Goal: Task Accomplishment & Management: Manage account settings

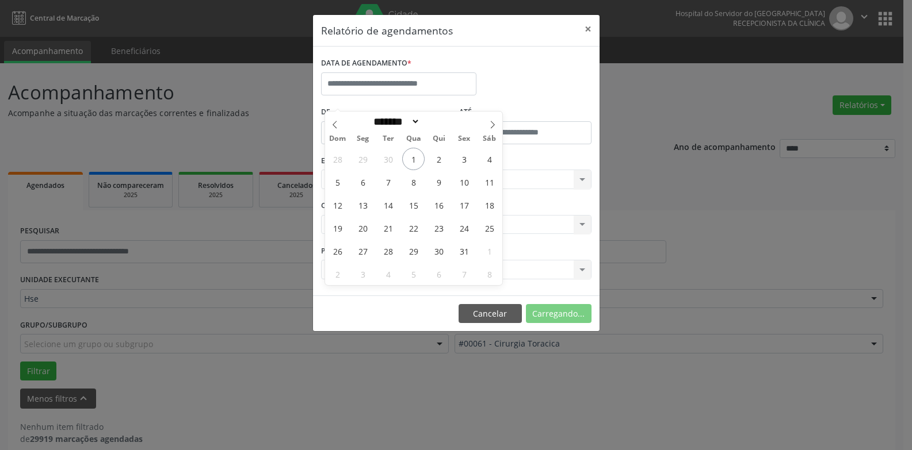
select select "*"
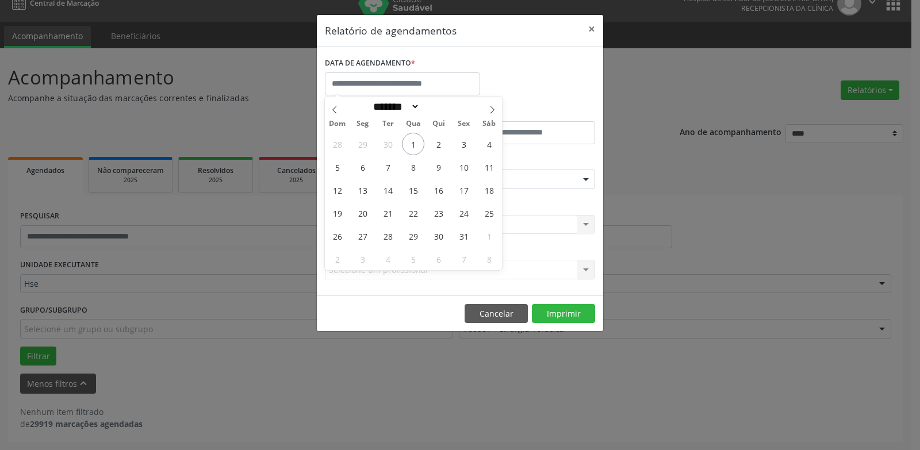
scroll to position [15, 0]
click at [414, 151] on span "1" at bounding box center [413, 144] width 22 height 22
type input "**********"
drag, startPoint x: 416, startPoint y: 147, endPoint x: 417, endPoint y: 155, distance: 8.1
click at [416, 147] on span "1" at bounding box center [413, 144] width 22 height 22
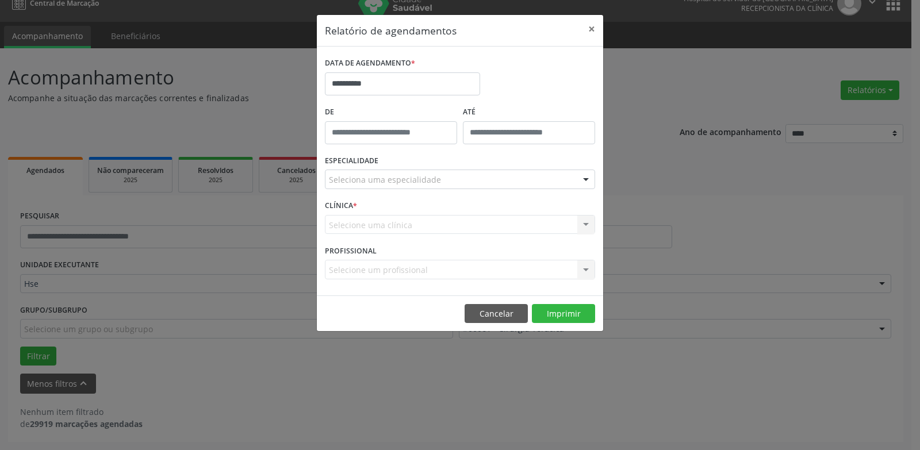
click at [428, 186] on div "Seleciona uma especialidade" at bounding box center [460, 180] width 270 height 20
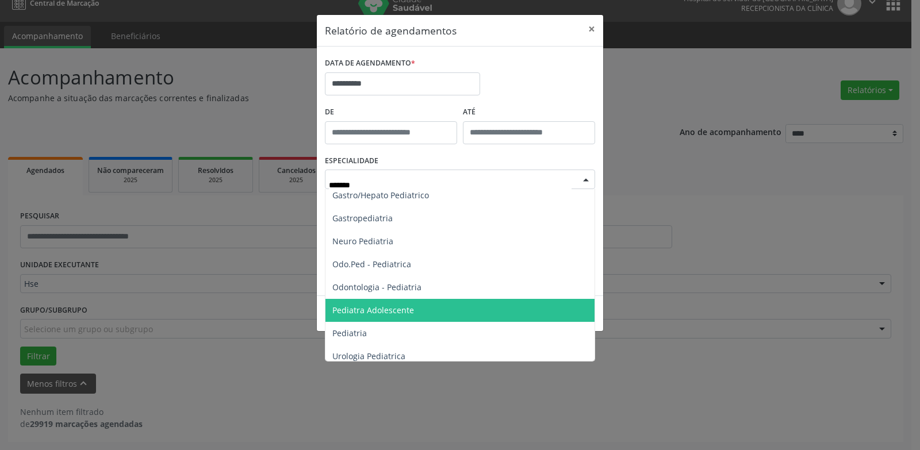
scroll to position [35, 0]
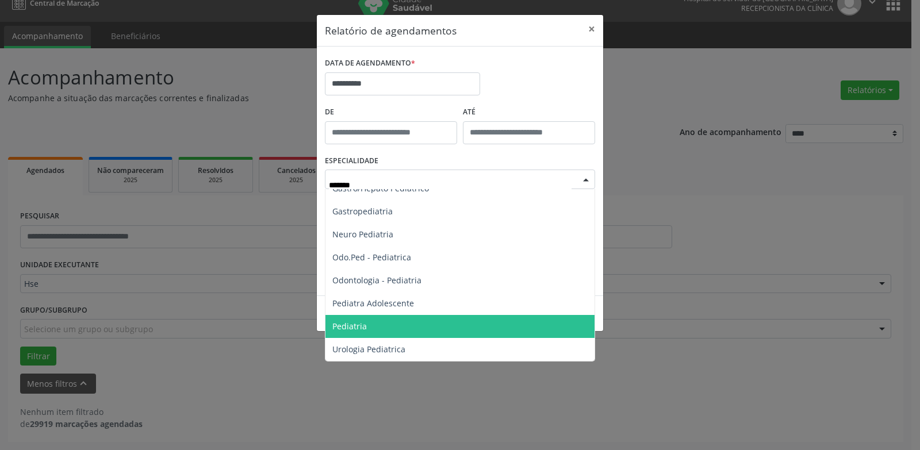
click at [365, 320] on span "Pediatria" at bounding box center [460, 326] width 269 height 23
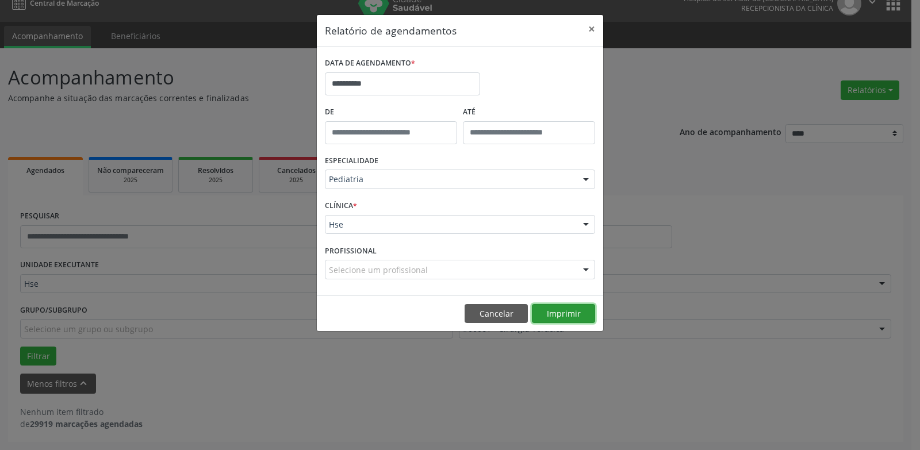
click at [561, 313] on button "Imprimir" at bounding box center [563, 314] width 63 height 20
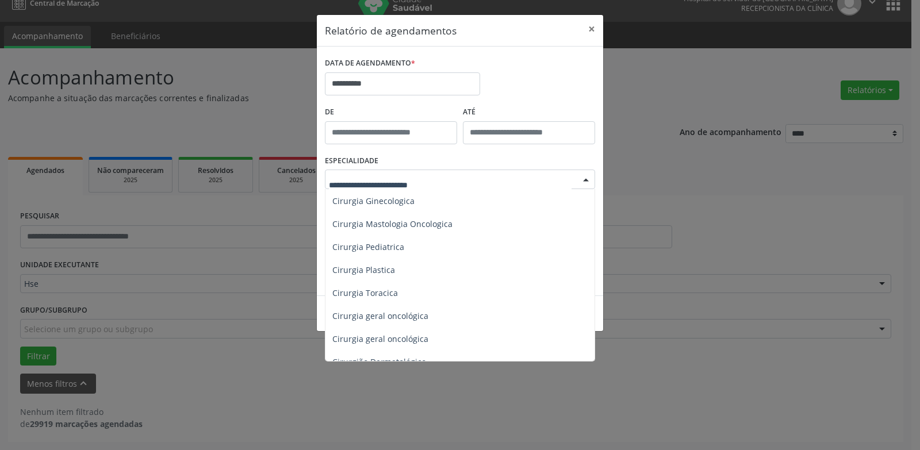
scroll to position [230, 0]
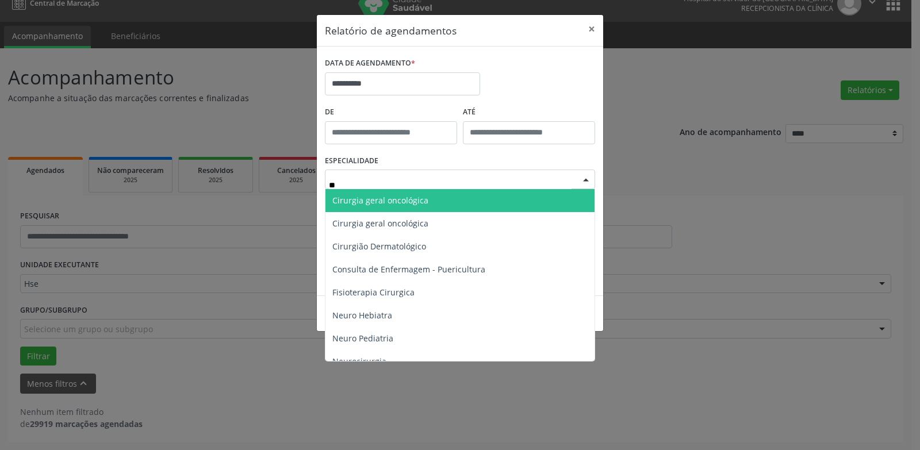
type input "***"
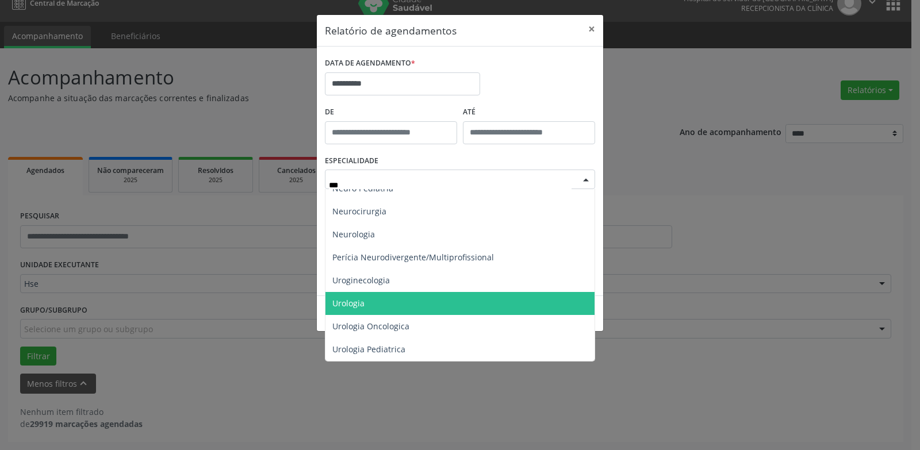
click at [411, 308] on span "Urologia" at bounding box center [460, 303] width 269 height 23
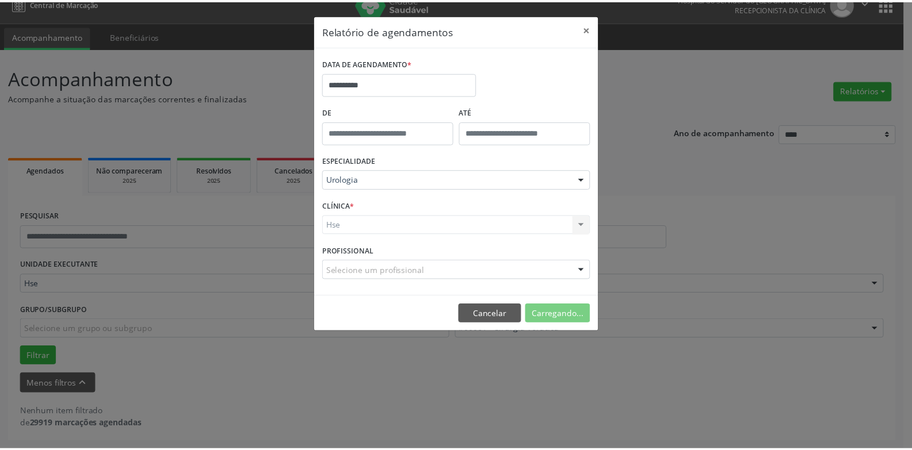
scroll to position [230, 0]
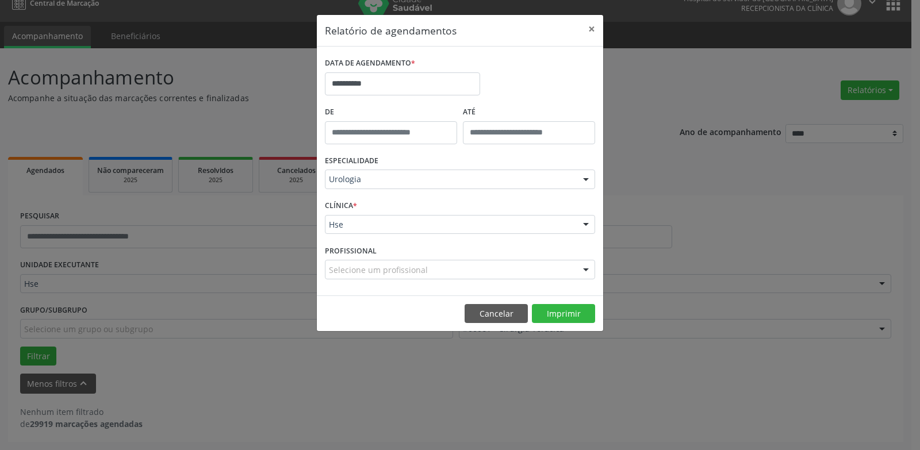
drag, startPoint x: 388, startPoint y: 98, endPoint x: 378, endPoint y: 80, distance: 21.1
click at [387, 96] on div "**********" at bounding box center [402, 79] width 161 height 49
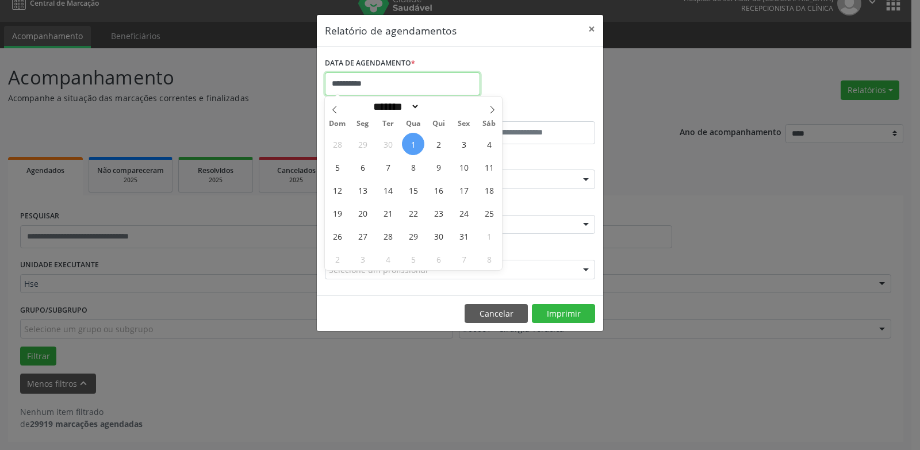
drag, startPoint x: 378, startPoint y: 80, endPoint x: 367, endPoint y: 117, distance: 39.0
click at [377, 79] on input "**********" at bounding box center [402, 83] width 155 height 23
drag, startPoint x: 365, startPoint y: 144, endPoint x: 371, endPoint y: 142, distance: 6.7
click at [371, 142] on span "29" at bounding box center [362, 144] width 22 height 22
type input "**********"
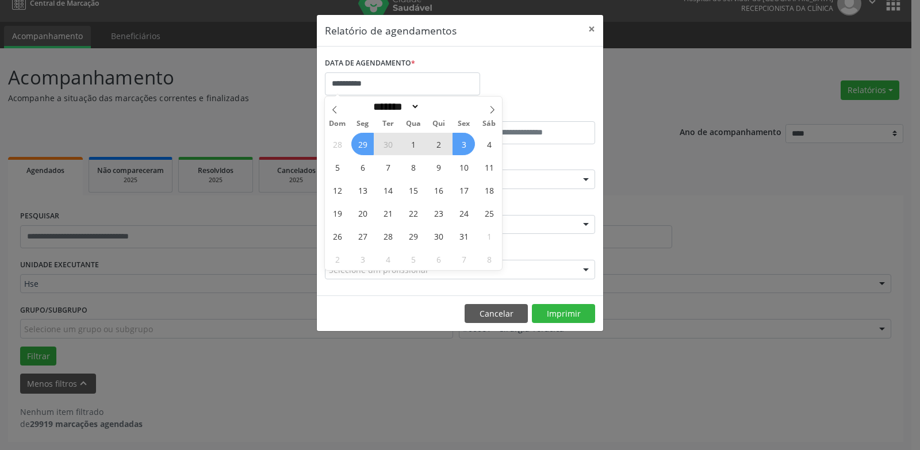
click at [468, 137] on span "3" at bounding box center [464, 144] width 22 height 22
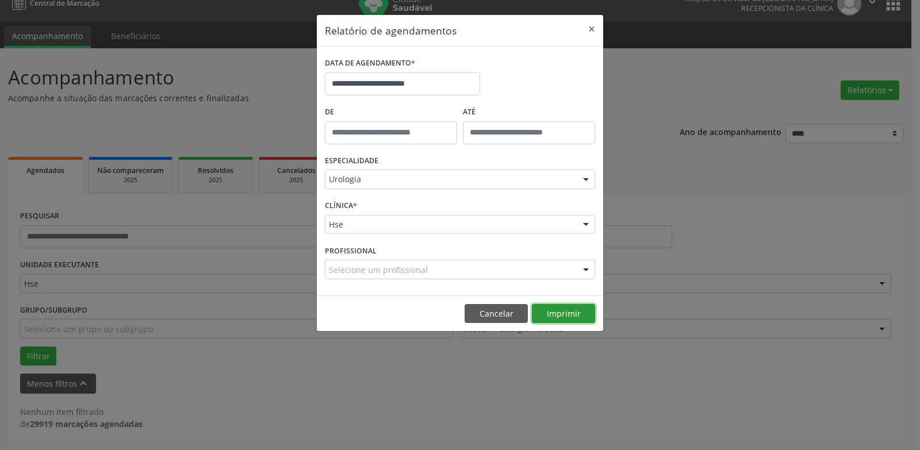
click at [559, 314] on button "Imprimir" at bounding box center [563, 314] width 63 height 20
click at [487, 312] on button "Cancelar" at bounding box center [496, 314] width 63 height 20
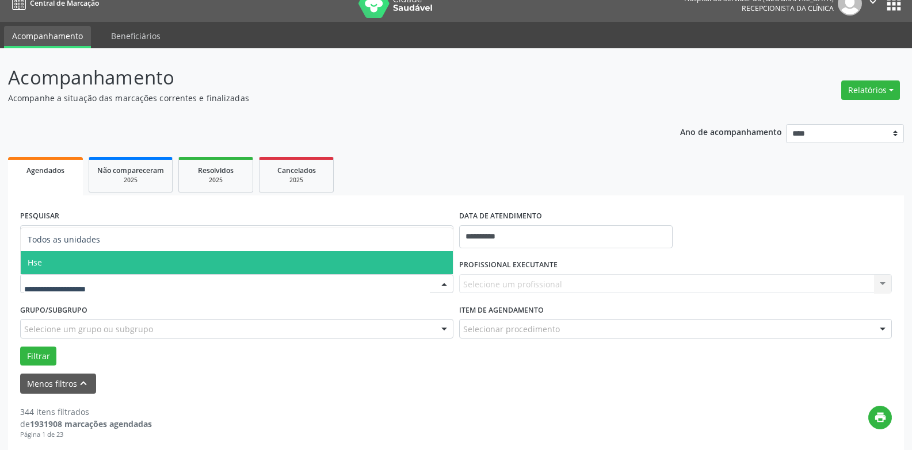
scroll to position [15, 0]
drag, startPoint x: 0, startPoint y: 0, endPoint x: 92, endPoint y: 265, distance: 280.7
click at [83, 255] on span "Hse" at bounding box center [237, 262] width 432 height 23
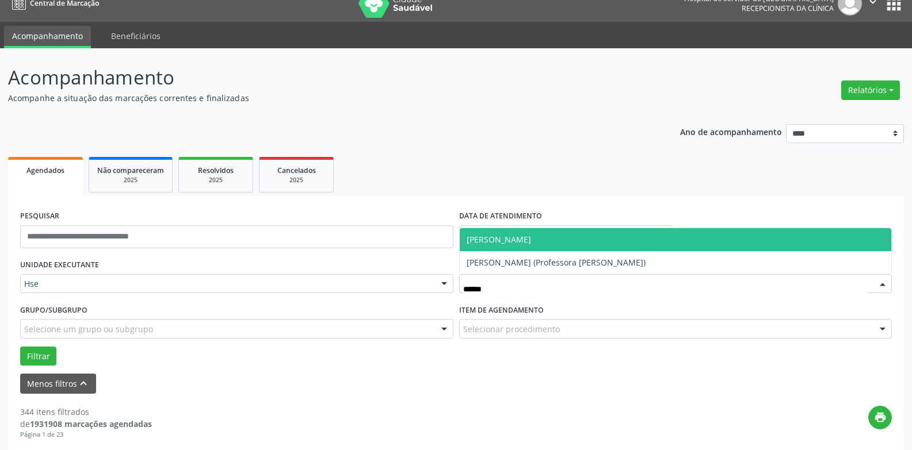
type input "*******"
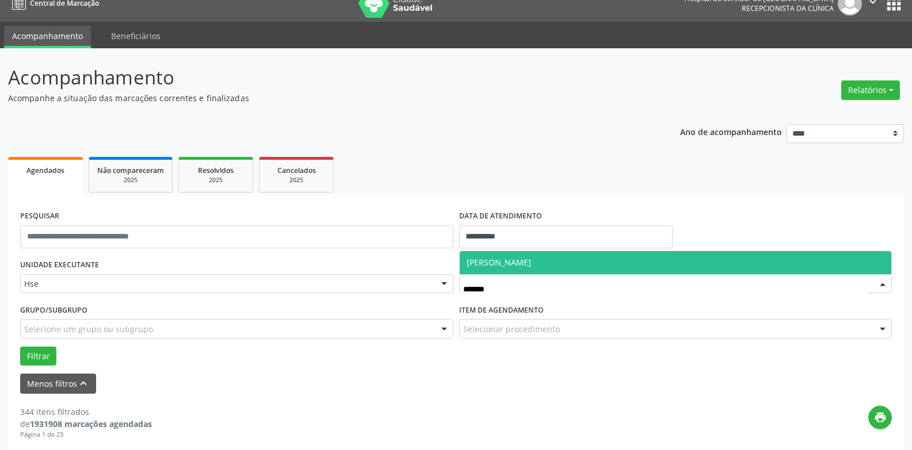
drag, startPoint x: 520, startPoint y: 260, endPoint x: 332, endPoint y: 285, distance: 189.2
click at [519, 259] on span "[PERSON_NAME]" at bounding box center [499, 262] width 64 height 11
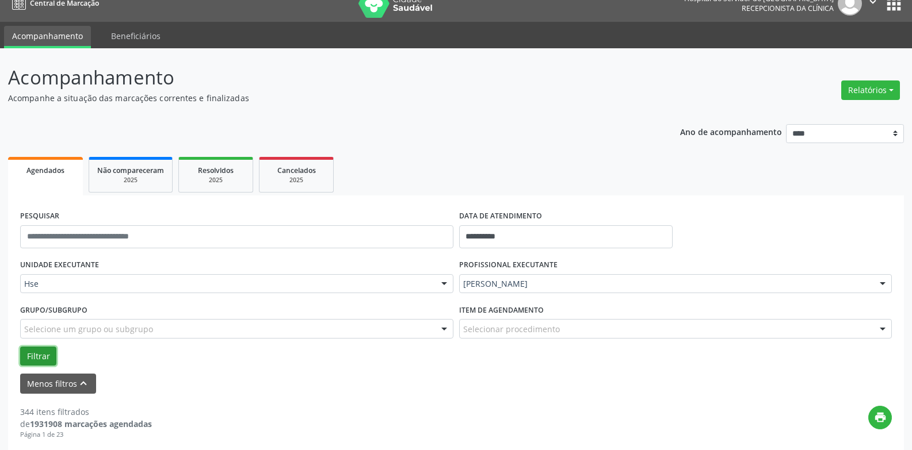
click at [29, 352] on button "Filtrar" at bounding box center [38, 357] width 36 height 20
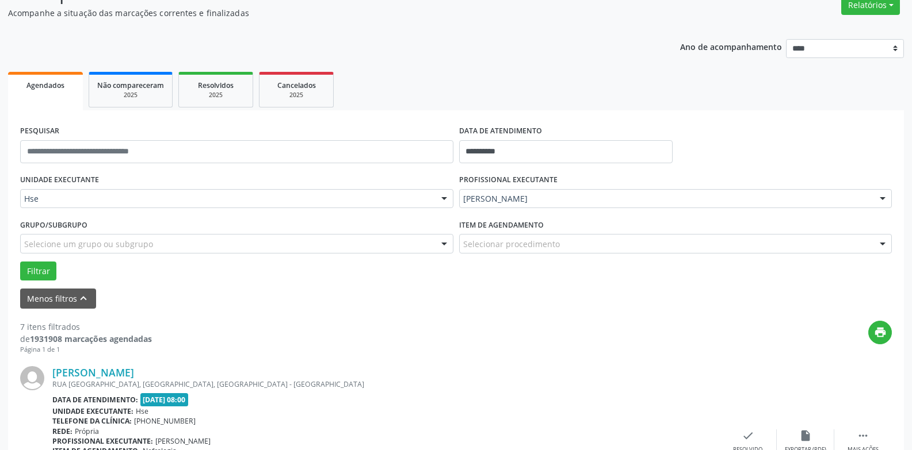
scroll to position [188, 0]
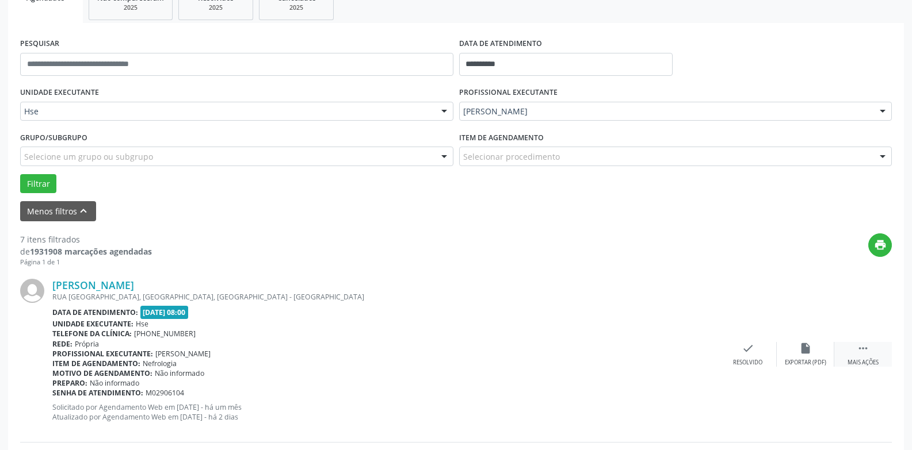
click at [866, 349] on icon "" at bounding box center [863, 348] width 13 height 13
click at [827, 352] on div "alarm_off Não compareceu" at bounding box center [806, 354] width 58 height 25
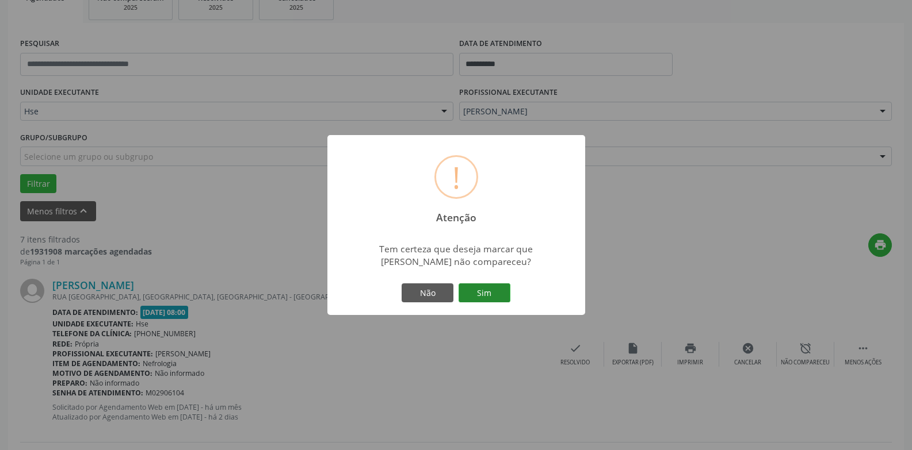
click at [492, 298] on button "Sim" at bounding box center [484, 294] width 52 height 20
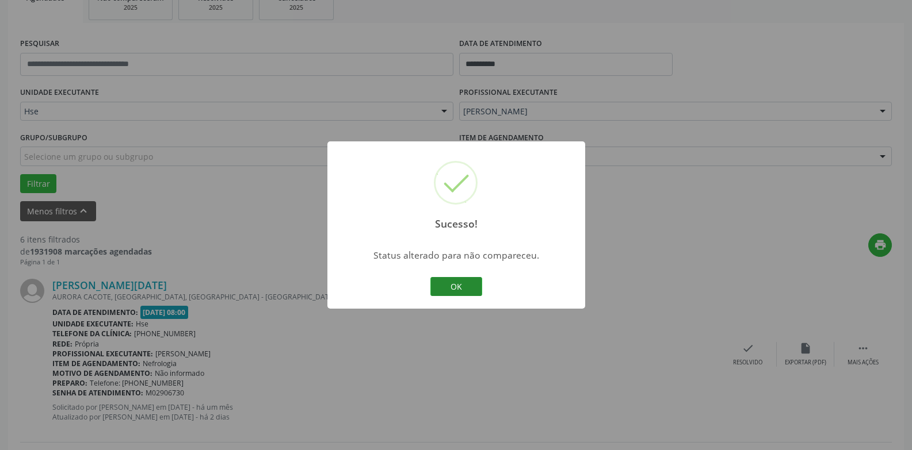
click at [457, 286] on button "OK" at bounding box center [456, 287] width 52 height 20
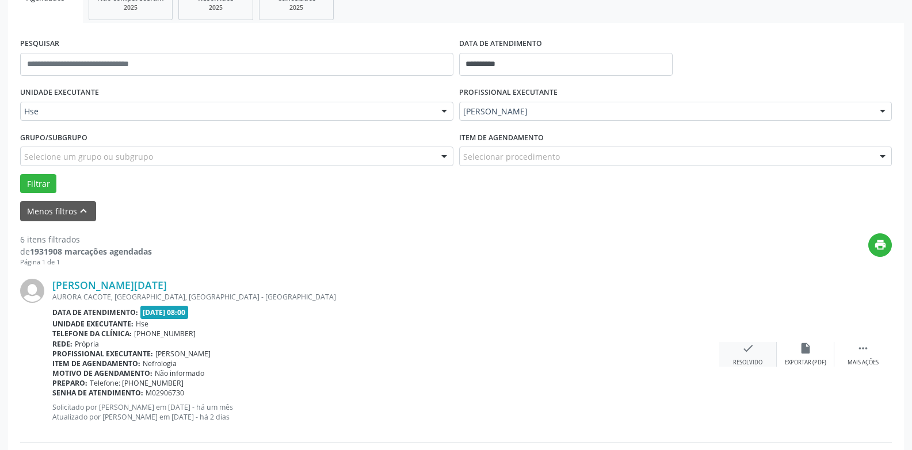
click at [748, 361] on div "Resolvido" at bounding box center [747, 363] width 29 height 8
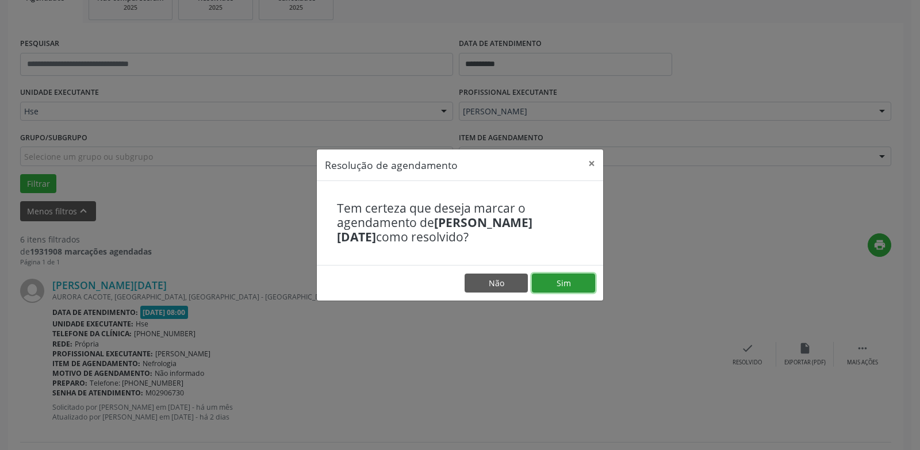
click at [578, 278] on button "Sim" at bounding box center [563, 284] width 63 height 20
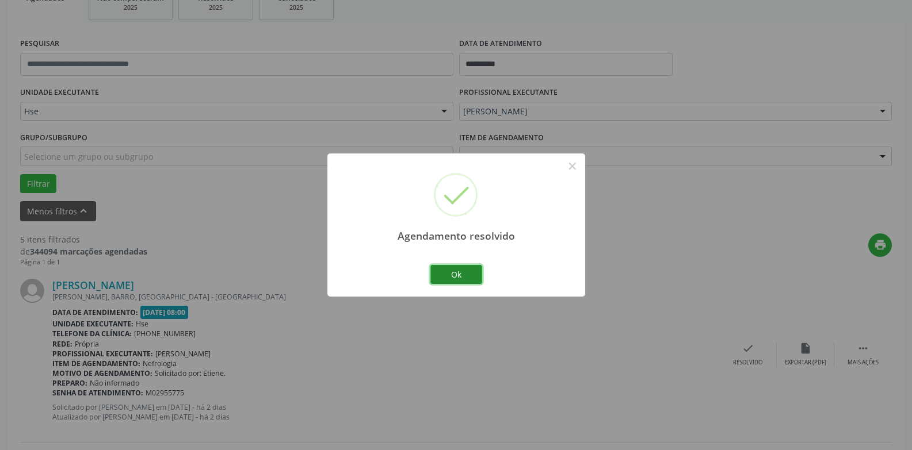
click at [471, 266] on button "Ok" at bounding box center [456, 275] width 52 height 20
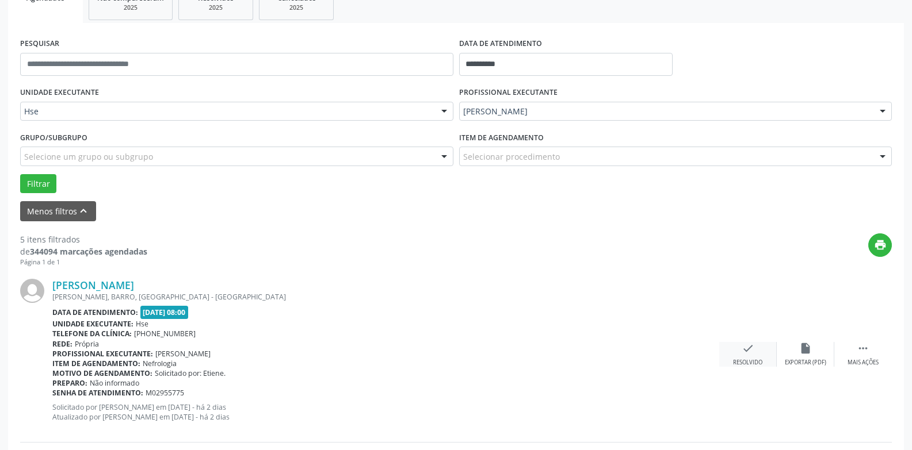
click at [755, 350] on div "check Resolvido" at bounding box center [748, 354] width 58 height 25
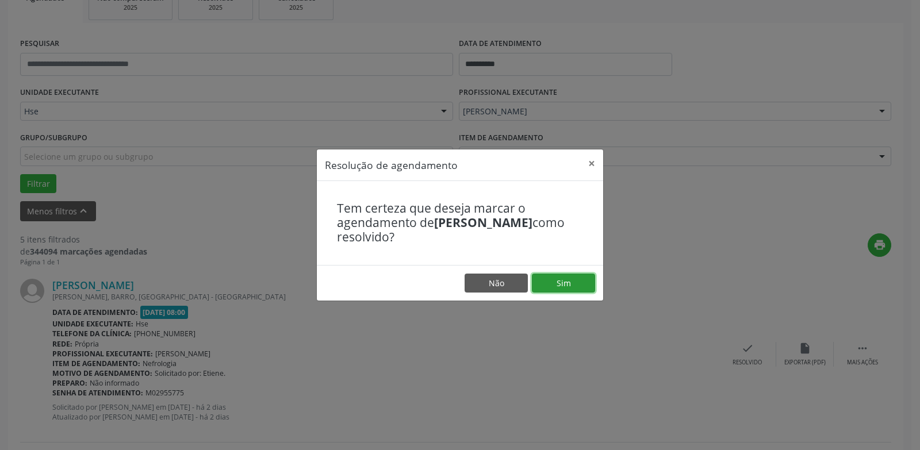
click at [567, 282] on button "Sim" at bounding box center [563, 284] width 63 height 20
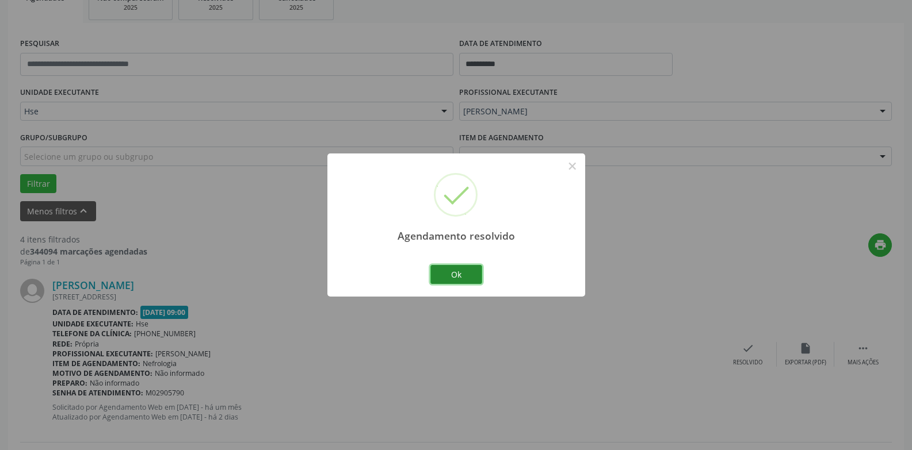
click at [459, 278] on button "Ok" at bounding box center [456, 275] width 52 height 20
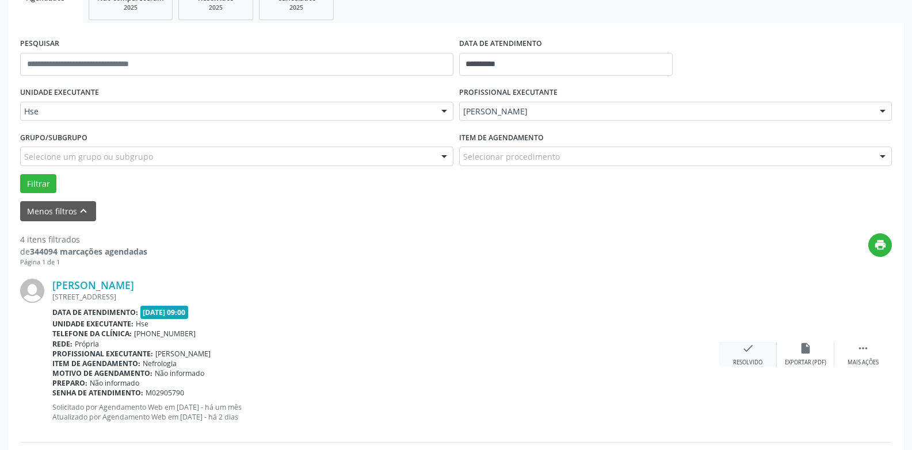
click at [746, 351] on icon "check" at bounding box center [747, 348] width 13 height 13
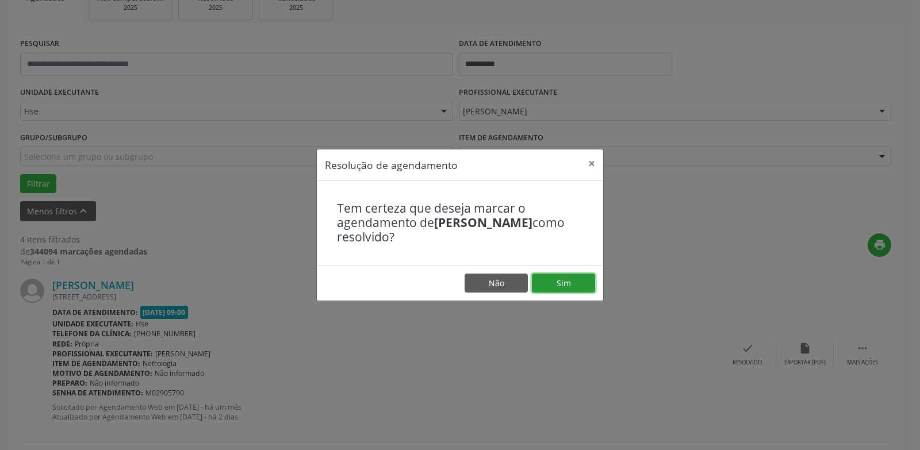
click at [562, 279] on button "Sim" at bounding box center [563, 284] width 63 height 20
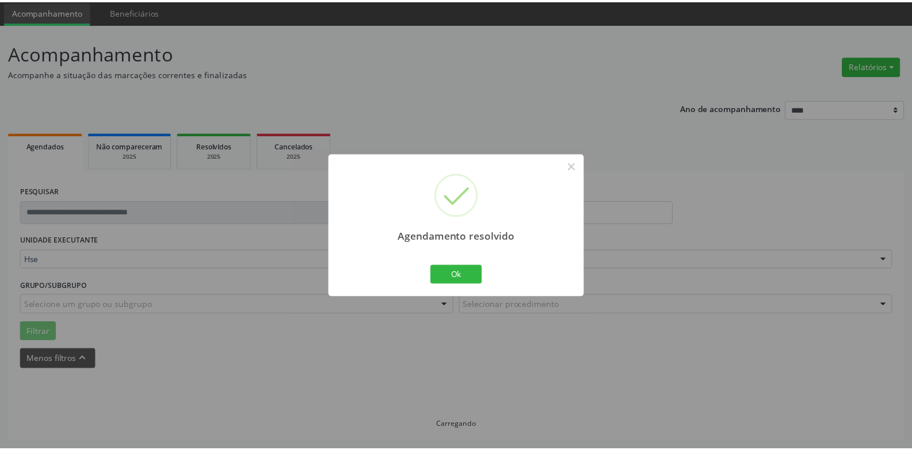
scroll to position [40, 0]
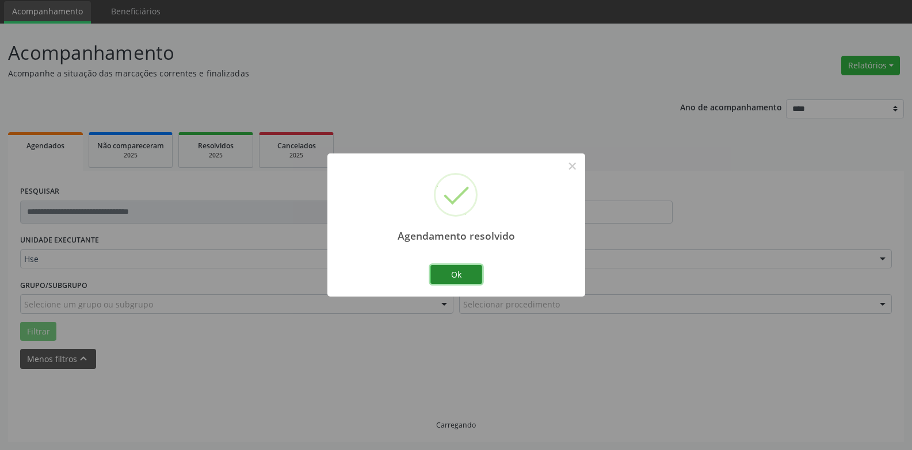
click at [458, 284] on button "Ok" at bounding box center [456, 275] width 52 height 20
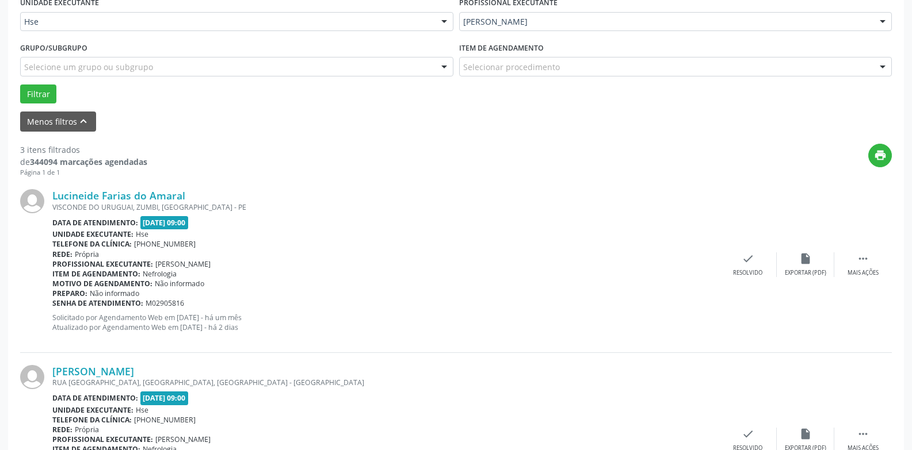
scroll to position [282, 0]
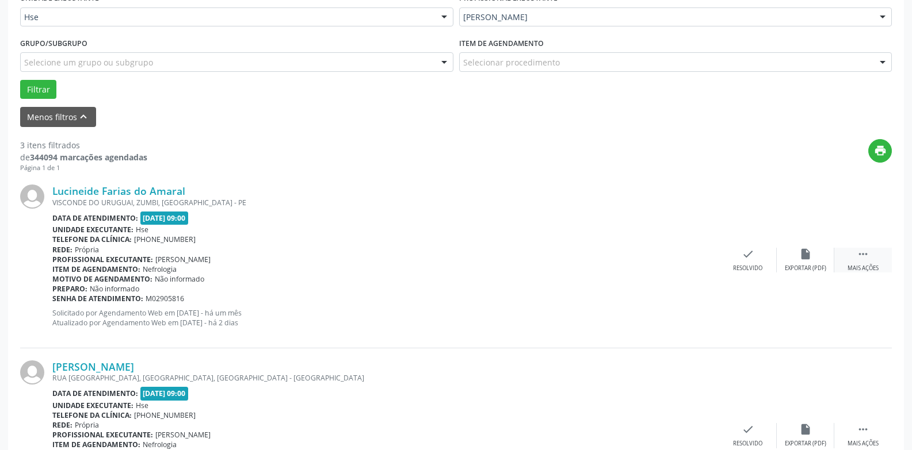
click at [859, 252] on icon "" at bounding box center [863, 254] width 13 height 13
click at [800, 262] on div "alarm_off Não compareceu" at bounding box center [806, 260] width 58 height 25
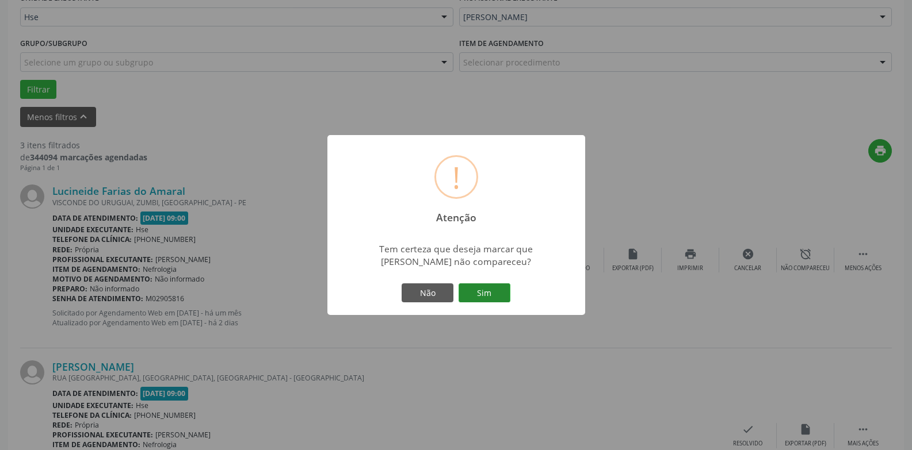
click at [501, 299] on button "Sim" at bounding box center [484, 294] width 52 height 20
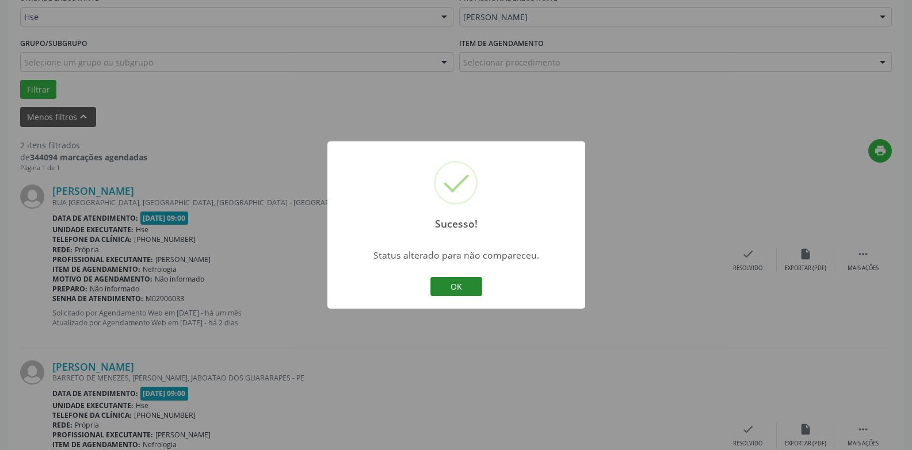
click at [446, 290] on button "OK" at bounding box center [456, 287] width 52 height 20
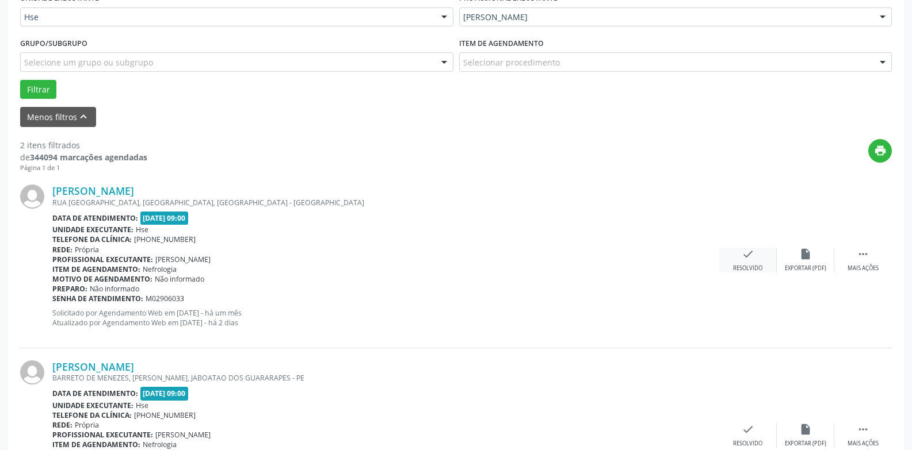
click at [741, 252] on icon "check" at bounding box center [747, 254] width 13 height 13
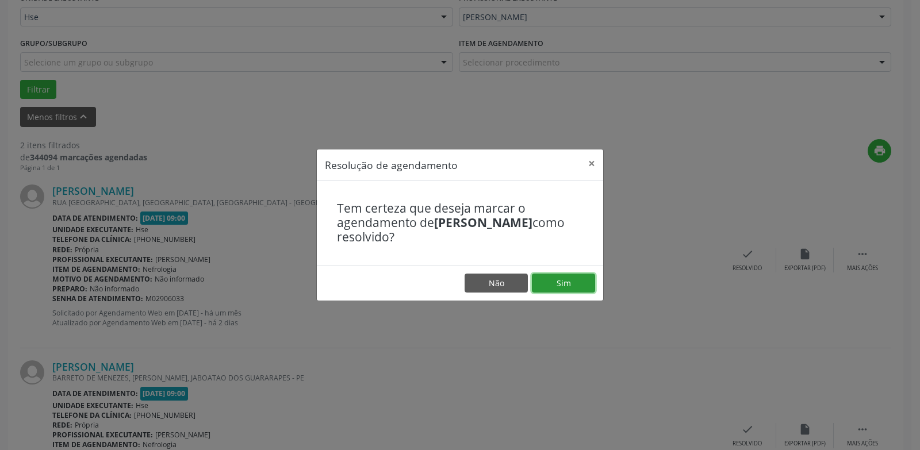
click at [579, 292] on button "Sim" at bounding box center [563, 284] width 63 height 20
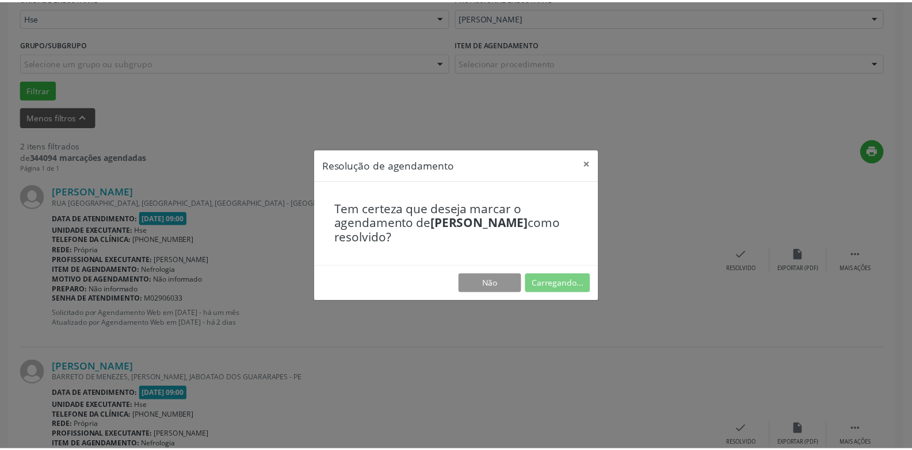
scroll to position [40, 0]
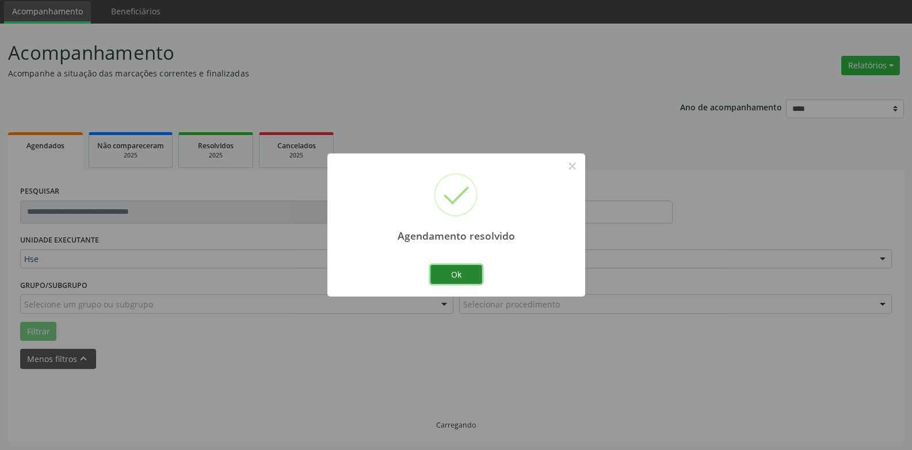
click at [460, 274] on button "Ok" at bounding box center [456, 275] width 52 height 20
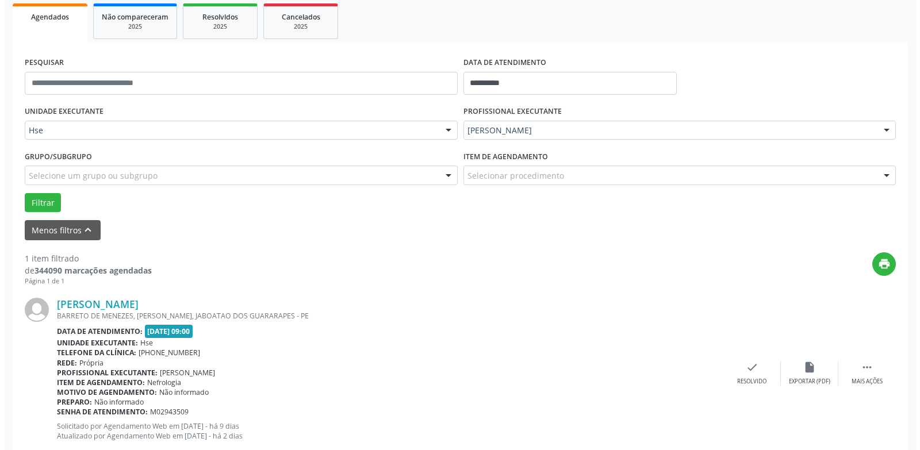
scroll to position [200, 0]
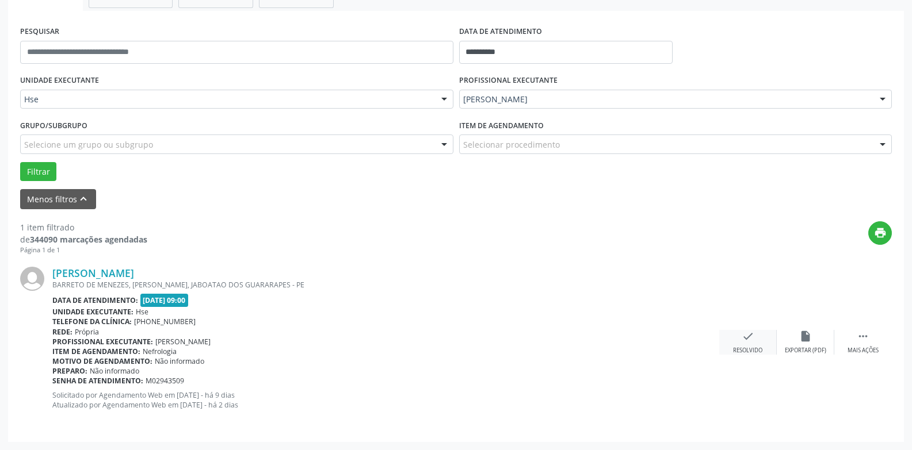
click at [739, 344] on div "check Resolvido" at bounding box center [748, 342] width 58 height 25
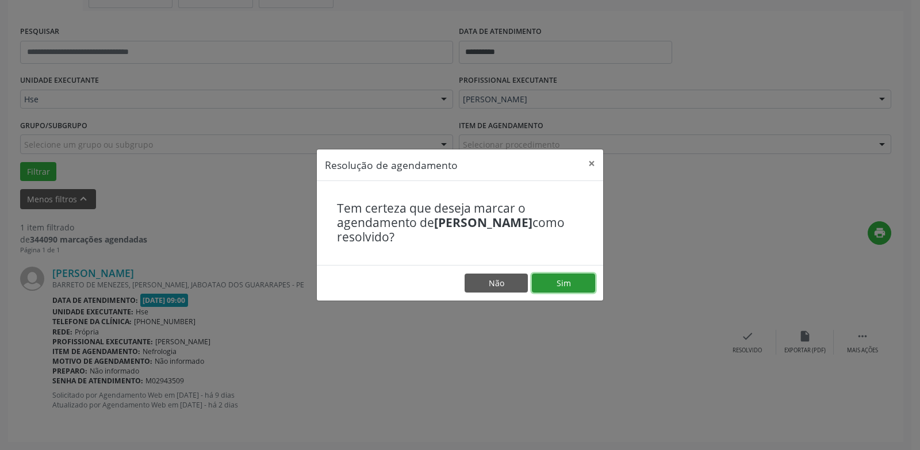
click at [566, 277] on button "Sim" at bounding box center [563, 284] width 63 height 20
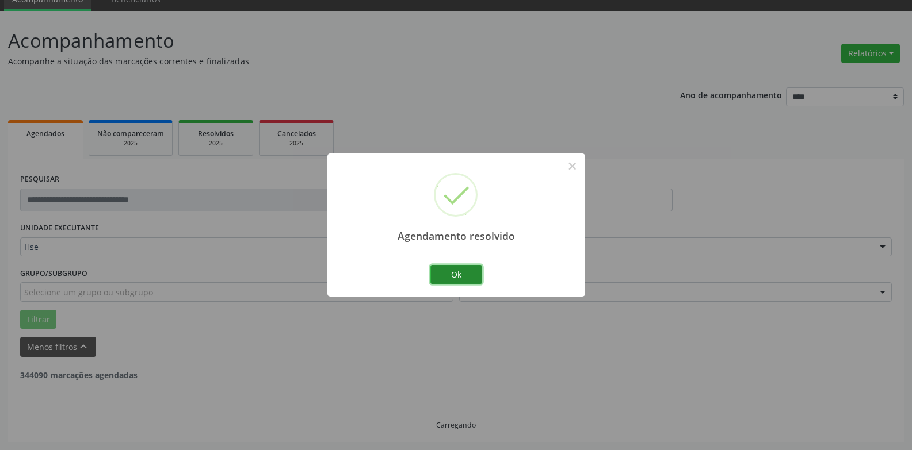
click at [474, 280] on button "Ok" at bounding box center [456, 275] width 52 height 20
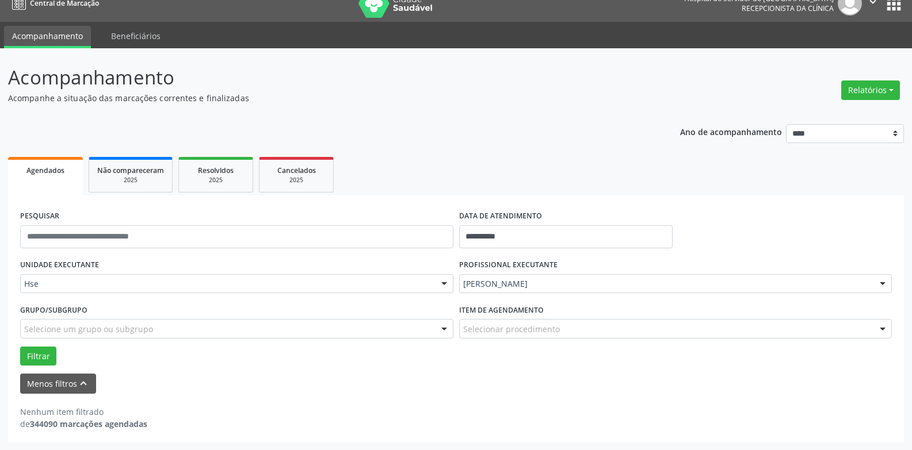
scroll to position [15, 0]
drag, startPoint x: 886, startPoint y: 99, endPoint x: 869, endPoint y: 108, distance: 18.8
click at [885, 99] on button "Relatórios" at bounding box center [870, 91] width 59 height 20
click at [848, 118] on link "Agendamentos" at bounding box center [839, 115] width 124 height 16
select select "*"
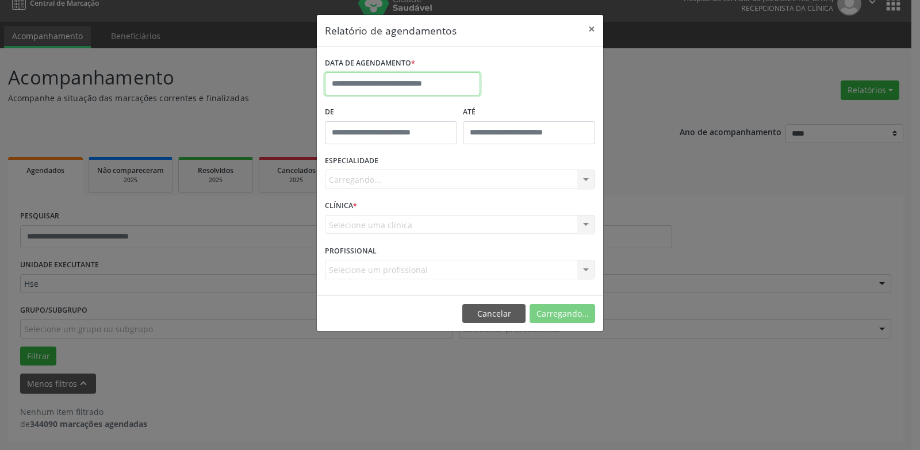
click at [422, 91] on input "text" at bounding box center [402, 83] width 155 height 23
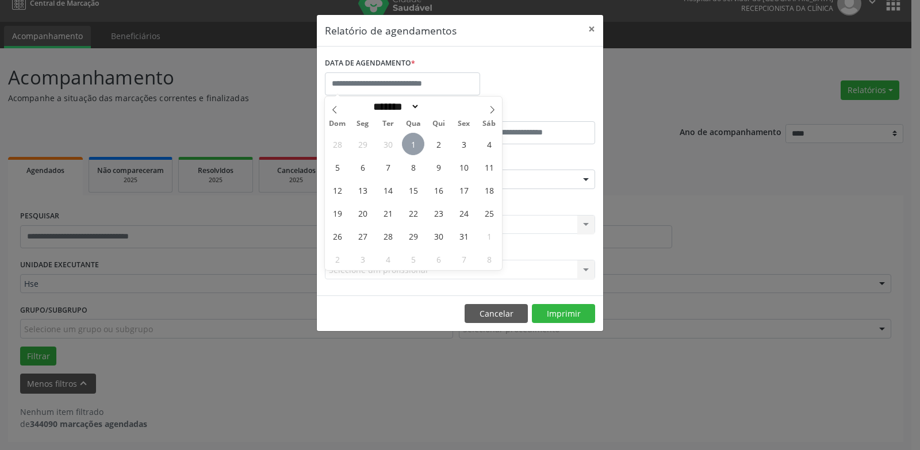
click at [412, 144] on span "1" at bounding box center [413, 144] width 22 height 22
type input "**********"
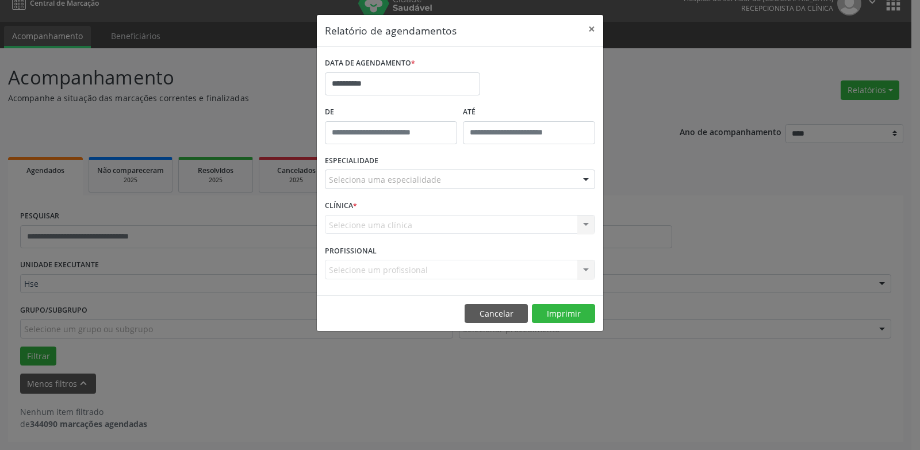
click at [450, 181] on div "Seleciona uma especialidade" at bounding box center [460, 180] width 270 height 20
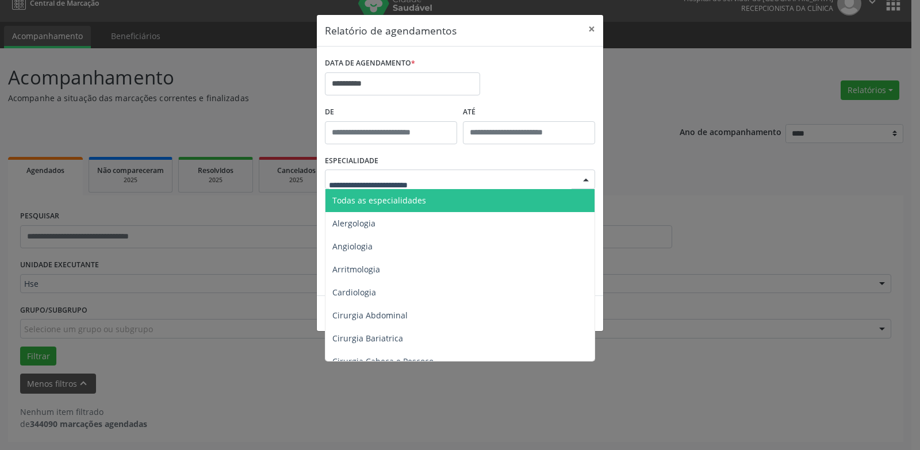
click at [457, 197] on span "Todas as especialidades" at bounding box center [461, 200] width 271 height 23
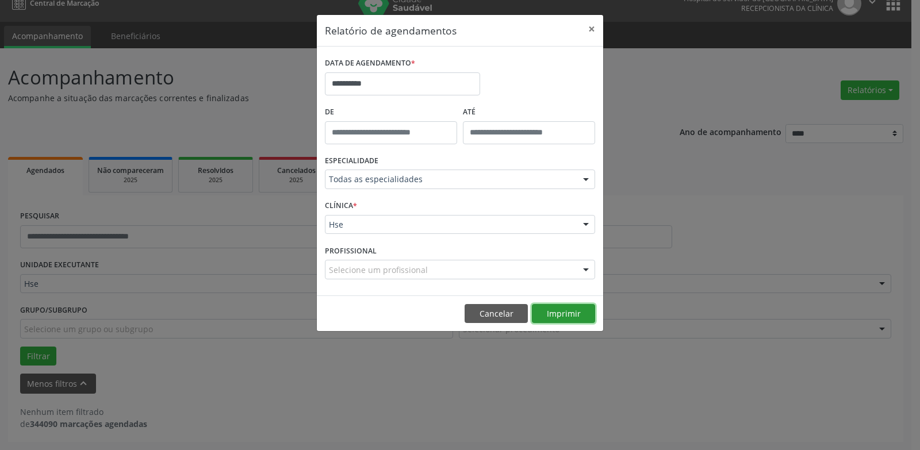
click at [555, 320] on button "Imprimir" at bounding box center [563, 314] width 63 height 20
click at [594, 28] on button "×" at bounding box center [591, 29] width 23 height 28
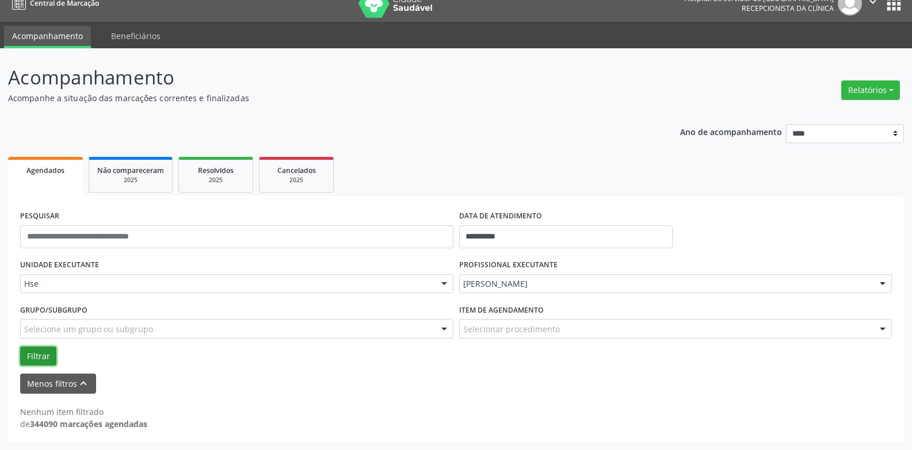
click at [39, 354] on button "Filtrar" at bounding box center [38, 357] width 36 height 20
click at [31, 386] on button "Menos filtros keyboard_arrow_up" at bounding box center [58, 384] width 76 height 20
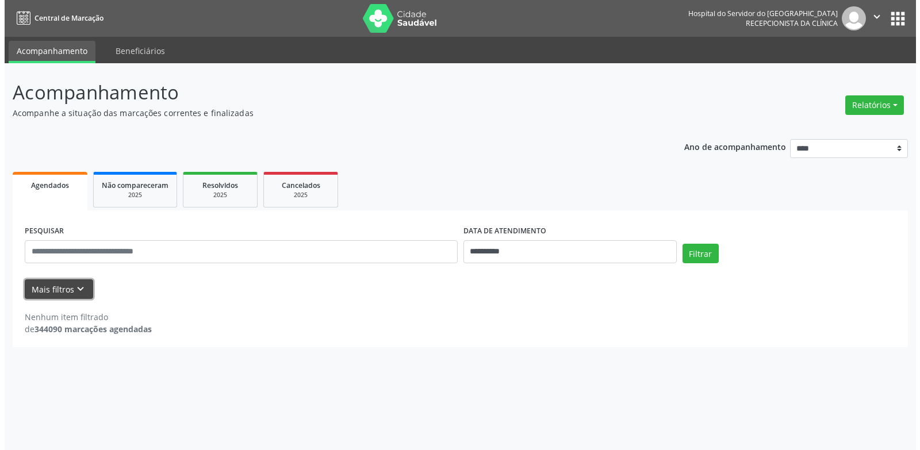
scroll to position [0, 0]
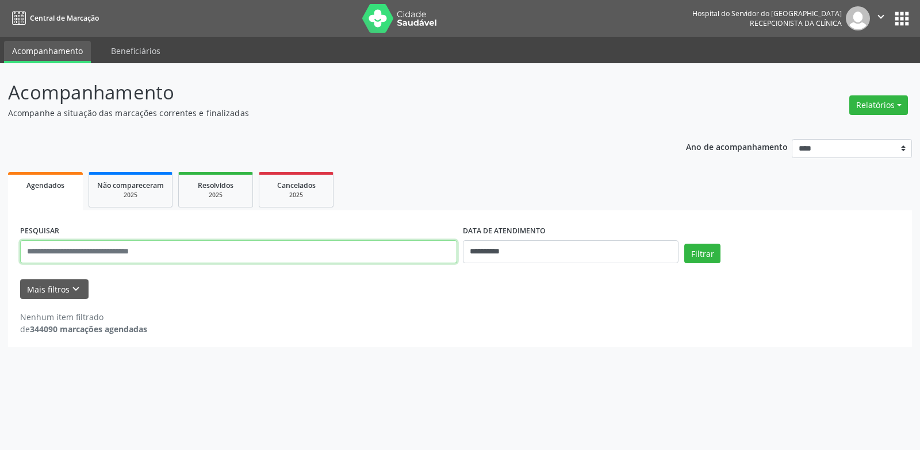
click at [47, 245] on input "text" at bounding box center [238, 251] width 437 height 23
type input "**********"
